Goal: Check status: Check status

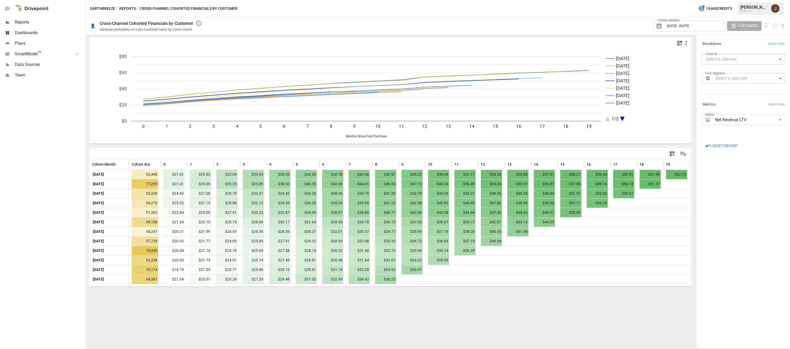
click at [731, 0] on body "Reports Dashboards Plans SmartModel ™ Data Sources Team Earthbreeze / Reports /…" at bounding box center [395, 0] width 790 height 0
type input "***"
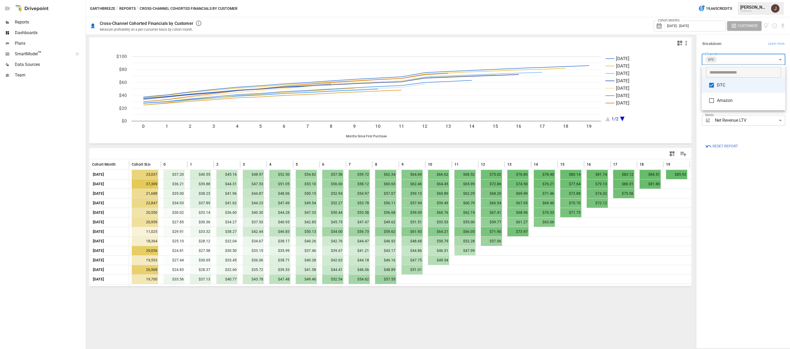
click at [599, 258] on div at bounding box center [395, 174] width 790 height 349
click at [680, 27] on span "[DATE] - [DATE]" at bounding box center [678, 26] width 22 height 4
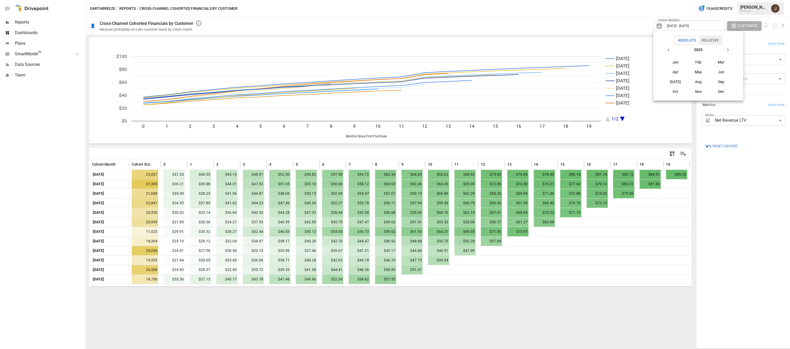
click at [668, 49] on icon "button" at bounding box center [669, 50] width 4 height 4
click at [679, 63] on button "Jan" at bounding box center [675, 62] width 23 height 10
click at [730, 49] on icon "button" at bounding box center [728, 50] width 4 height 4
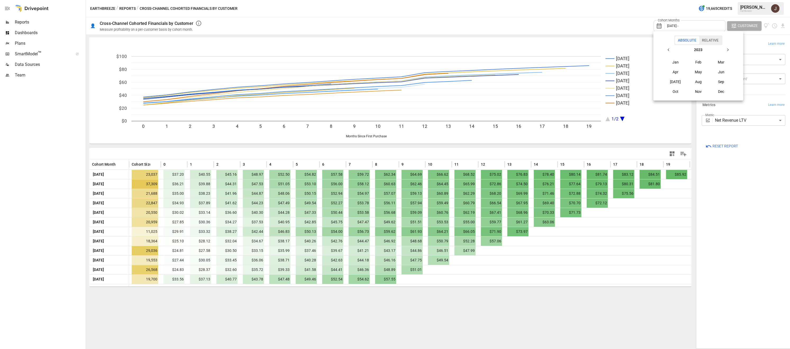
click at [730, 49] on icon "button" at bounding box center [728, 50] width 4 height 4
click at [700, 81] on button "Aug" at bounding box center [698, 82] width 23 height 10
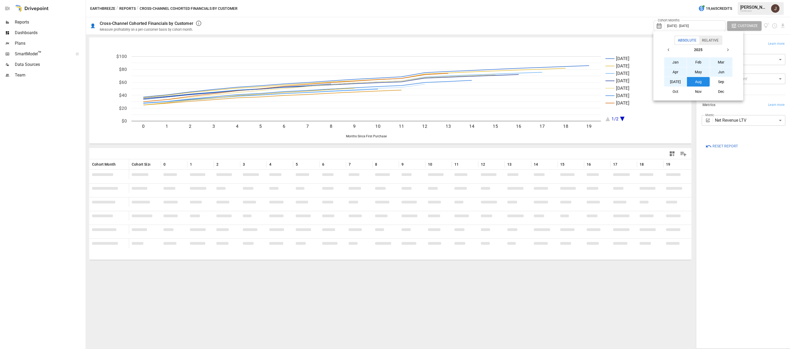
click at [594, 21] on div at bounding box center [395, 174] width 790 height 349
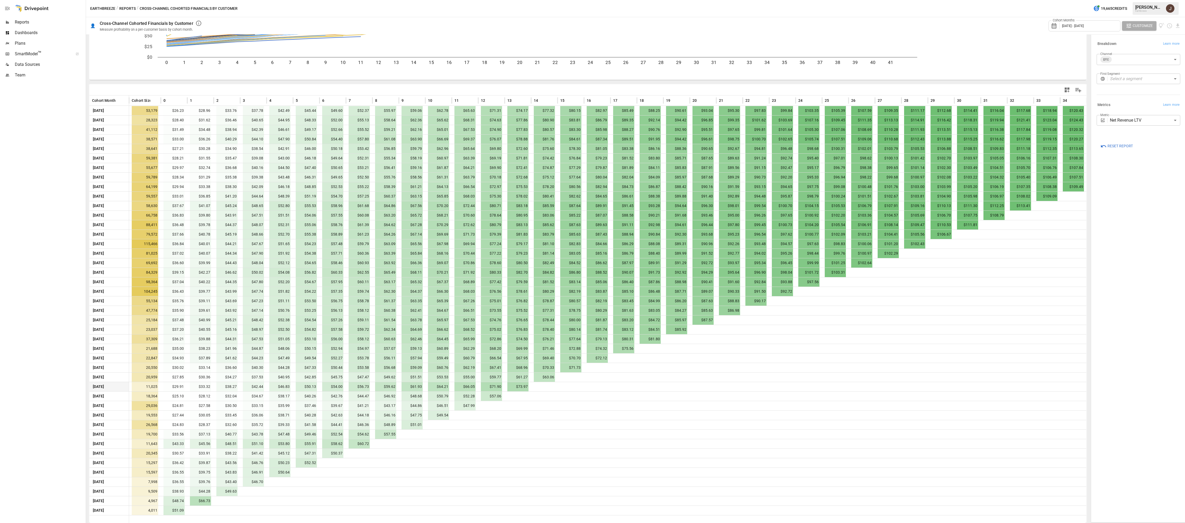
scroll to position [65, 0]
